Goal: Find specific page/section: Find specific page/section

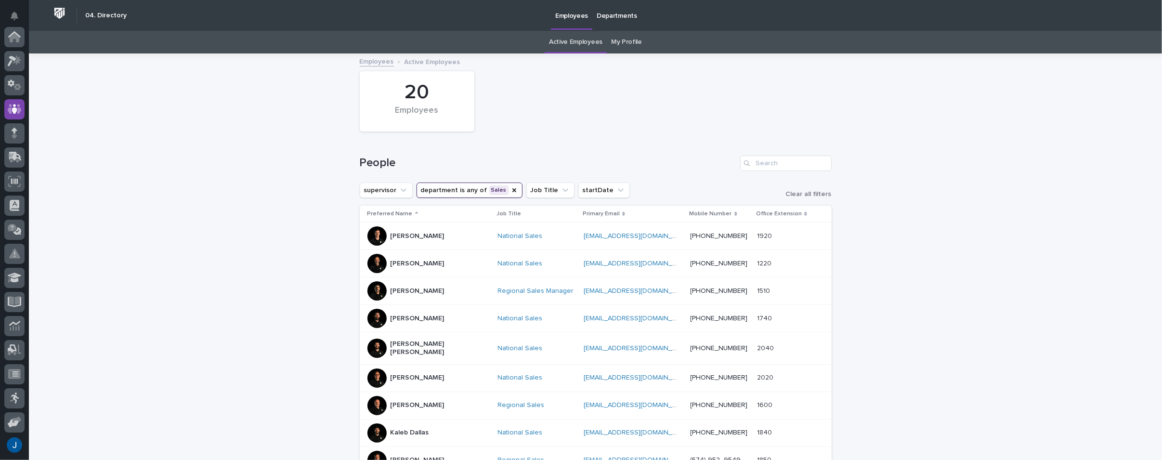
scroll to position [72, 0]
click at [14, 13] on icon "Notifications" at bounding box center [15, 16] width 8 height 9
click at [300, 166] on div "Loading... Saving… Loading... Saving… 20 Employees People supervisor department…" at bounding box center [595, 460] width 1133 height 813
click at [407, 240] on div "[PERSON_NAME]" at bounding box center [418, 236] width 54 height 16
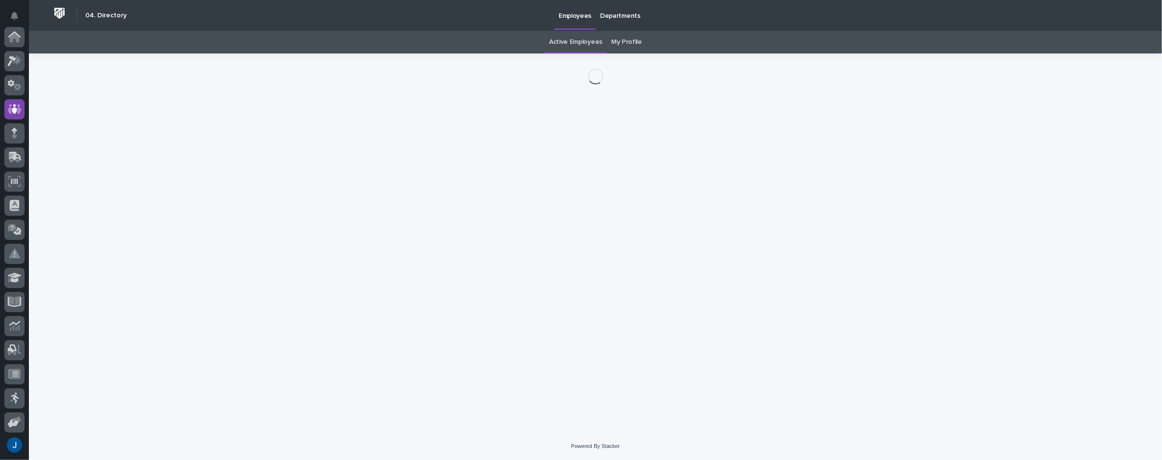
scroll to position [72, 0]
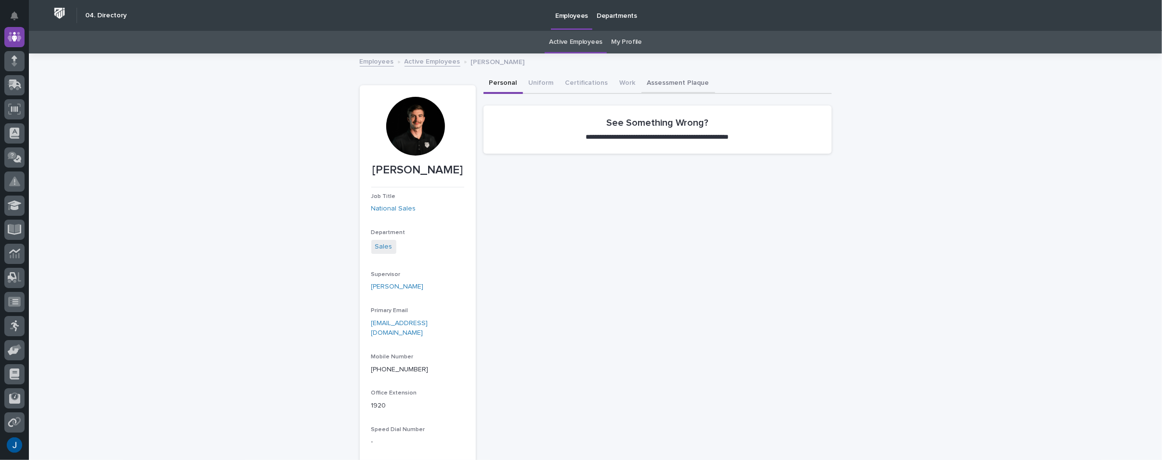
click at [675, 82] on button "Assessment Plaque" at bounding box center [679, 84] width 74 height 20
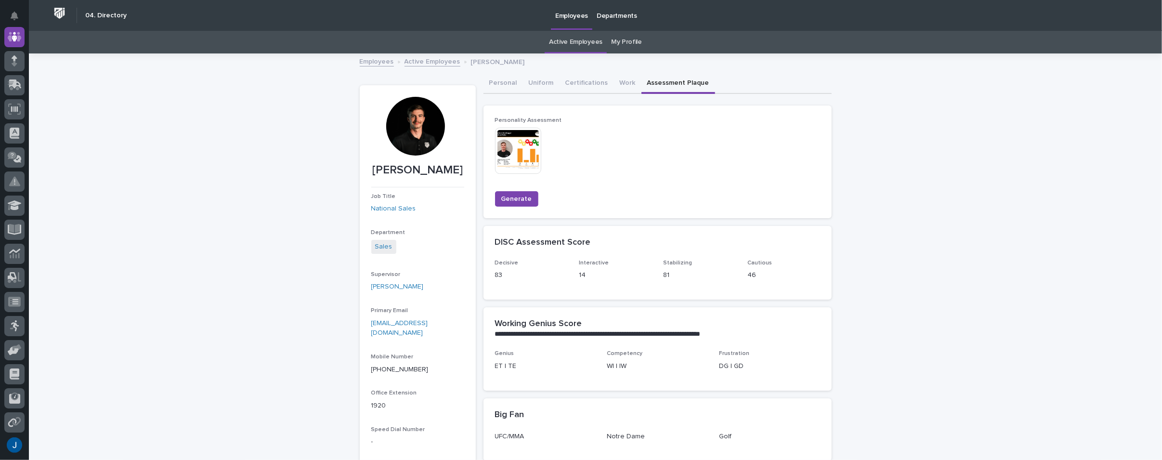
click at [506, 145] on img at bounding box center [518, 151] width 46 height 46
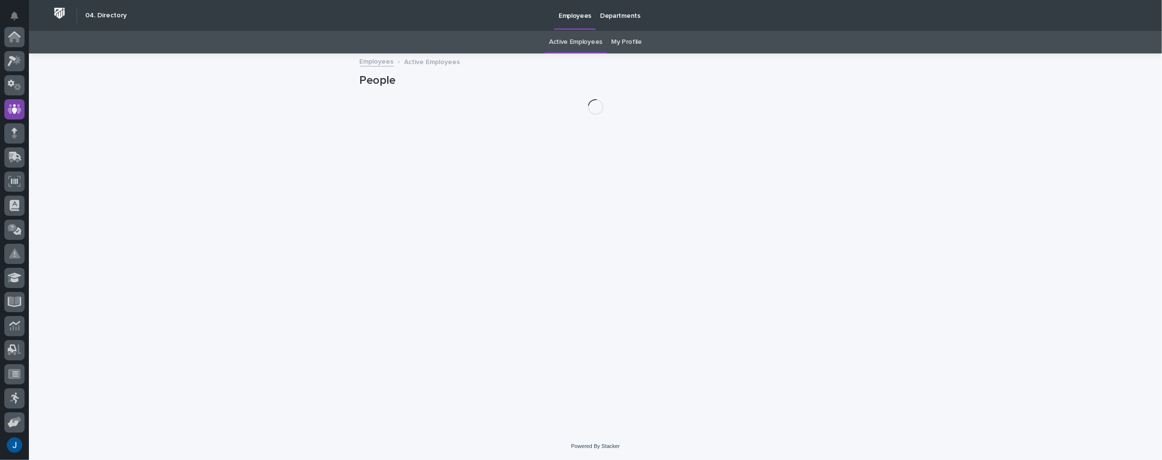
scroll to position [72, 0]
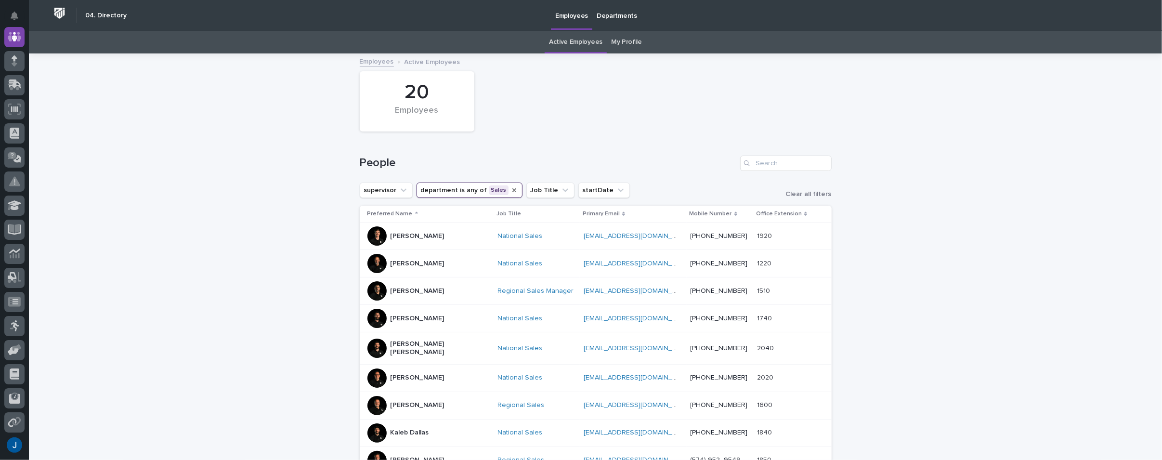
click at [511, 189] on icon "department" at bounding box center [515, 190] width 8 height 8
